Goal: Navigation & Orientation: Find specific page/section

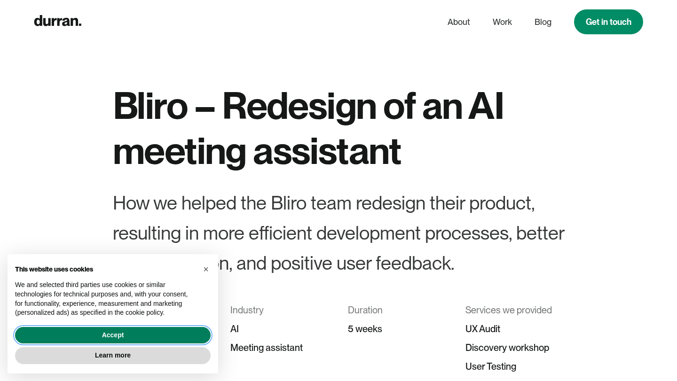
click at [160, 330] on button "Accept" at bounding box center [113, 335] width 196 height 17
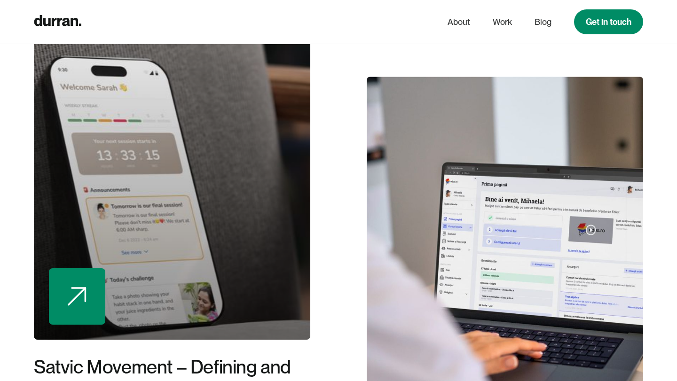
scroll to position [7371, 0]
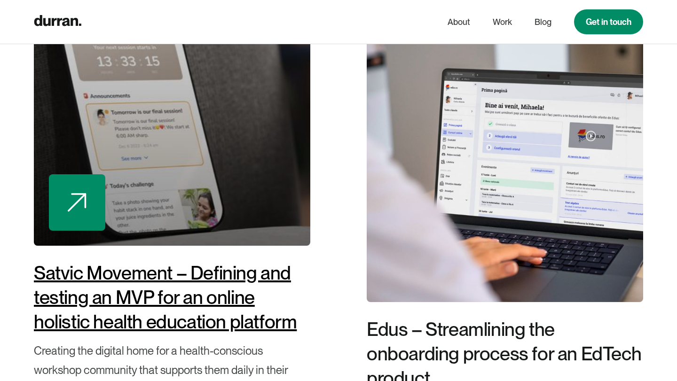
click at [190, 302] on div "Satvic Movement – Defining and testing an MVP for an online holistic health edu…" at bounding box center [172, 297] width 276 height 73
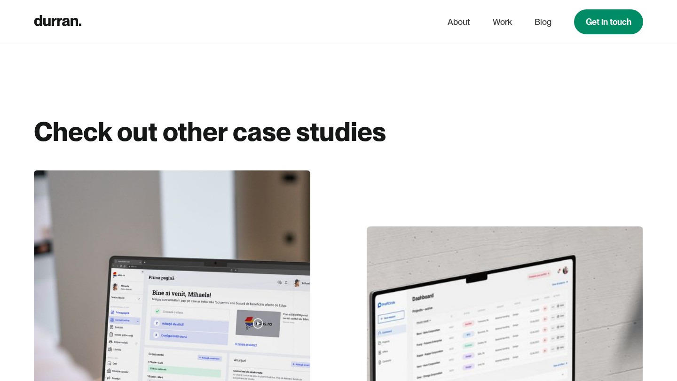
scroll to position [7813, 0]
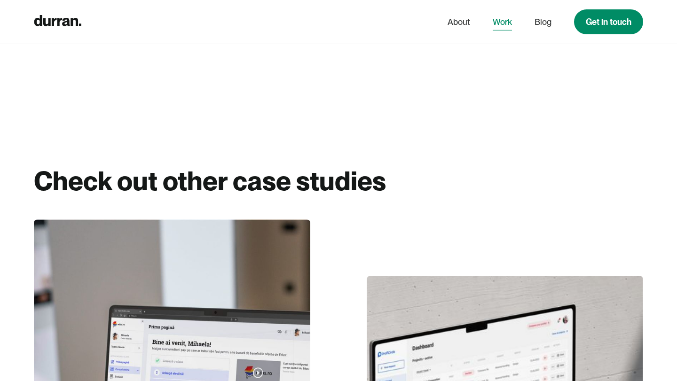
click at [501, 23] on link "Work" at bounding box center [502, 22] width 19 height 18
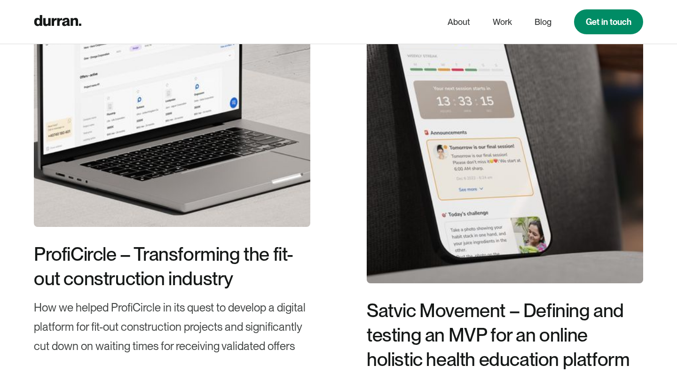
scroll to position [923, 0]
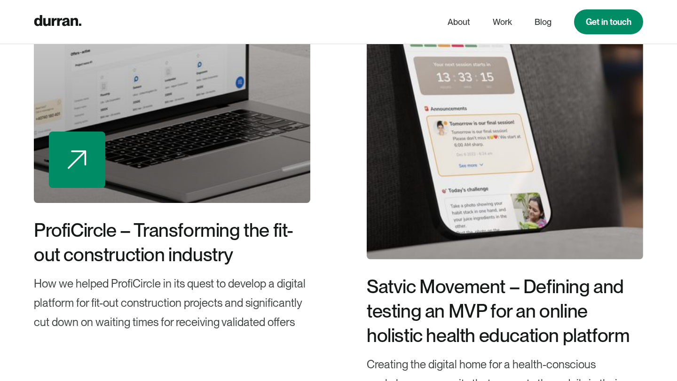
click at [285, 138] on div at bounding box center [172, 43] width 276 height 320
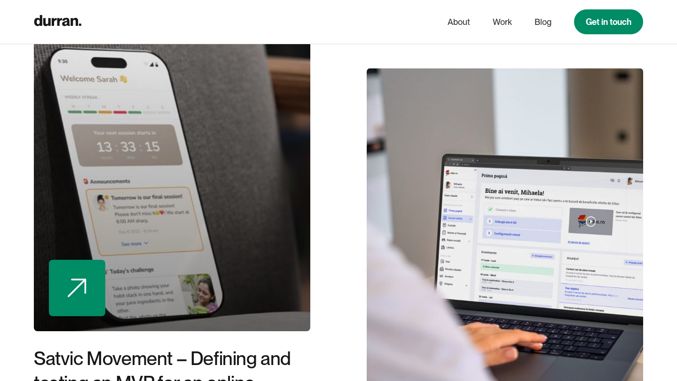
scroll to position [7920, 0]
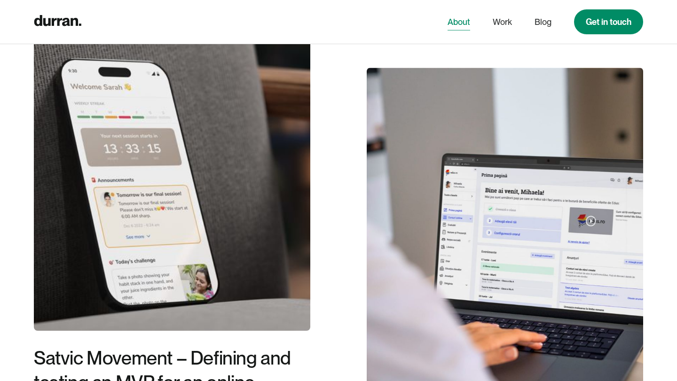
click at [456, 19] on link "About" at bounding box center [458, 22] width 23 height 18
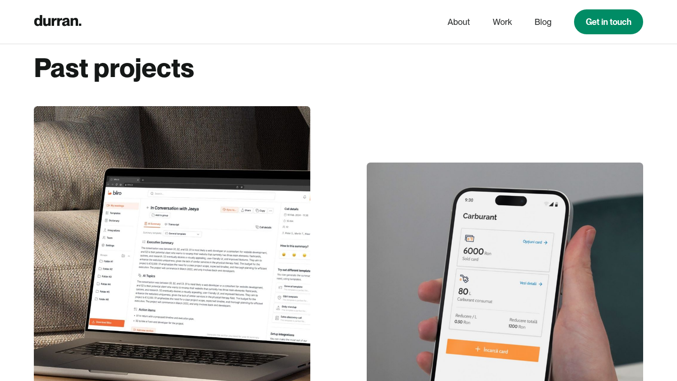
scroll to position [1614, 0]
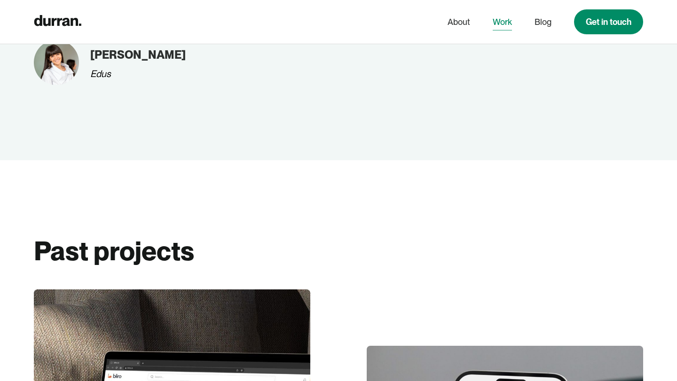
click at [504, 23] on link "Work" at bounding box center [502, 22] width 19 height 18
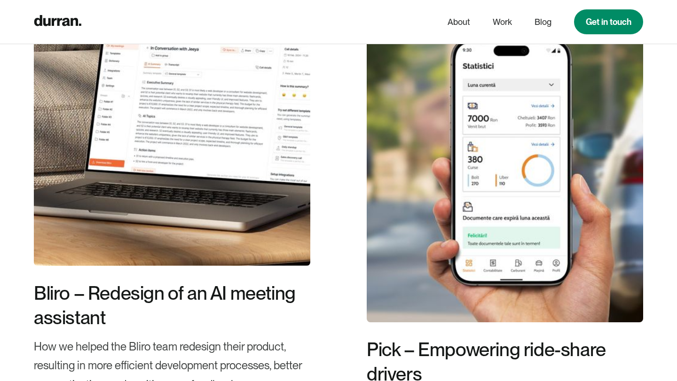
scroll to position [333, 0]
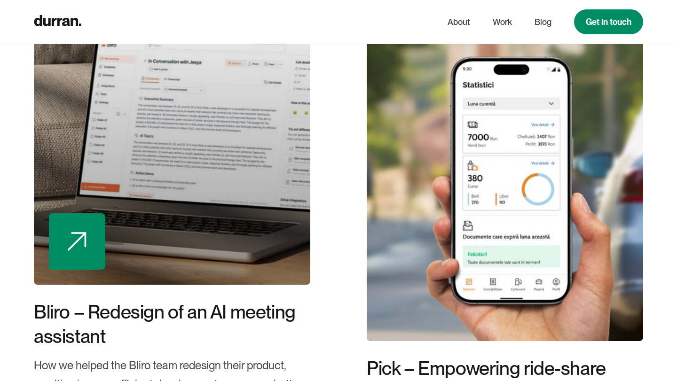
click at [236, 216] on div at bounding box center [172, 125] width 276 height 320
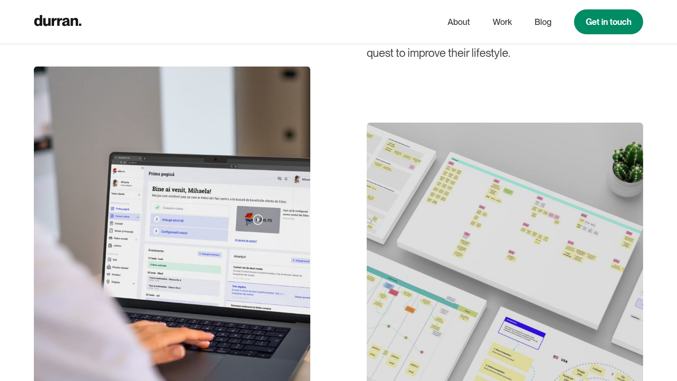
scroll to position [1236, 0]
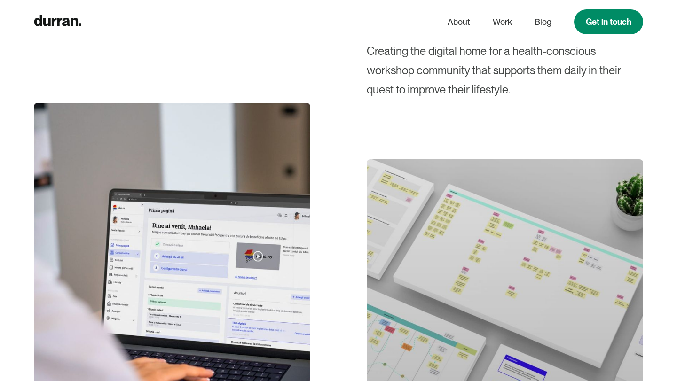
click at [444, 244] on div at bounding box center [505, 319] width 276 height 320
